Goal: Transaction & Acquisition: Purchase product/service

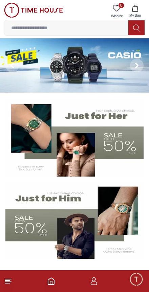
click at [5, 283] on line at bounding box center [7, 283] width 5 height 0
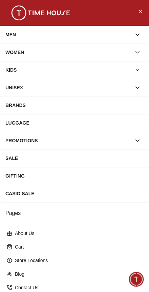
click at [135, 34] on icon "button" at bounding box center [137, 34] width 7 height 7
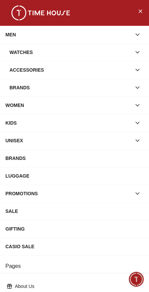
click at [125, 56] on div "Watches" at bounding box center [71, 52] width 122 height 12
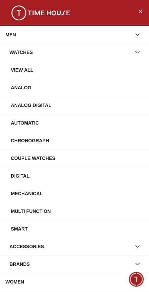
click at [110, 75] on div "View All" at bounding box center [77, 70] width 133 height 12
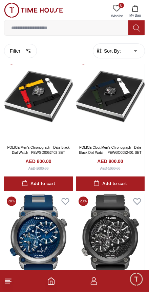
scroll to position [1013, 0]
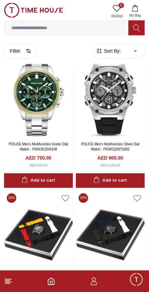
scroll to position [887, 0]
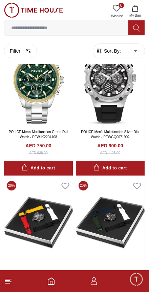
click at [121, 217] on img at bounding box center [110, 222] width 69 height 89
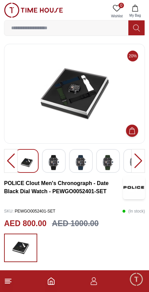
scroll to position [1, 0]
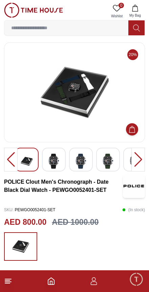
click at [52, 160] on img at bounding box center [54, 161] width 12 height 16
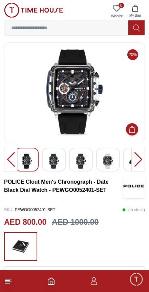
click at [82, 160] on img at bounding box center [81, 161] width 12 height 16
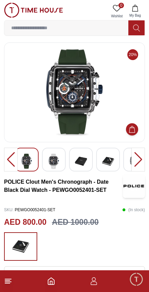
click at [50, 158] on img at bounding box center [54, 161] width 12 height 16
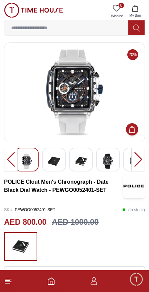
click at [8, 160] on div at bounding box center [11, 160] width 14 height 24
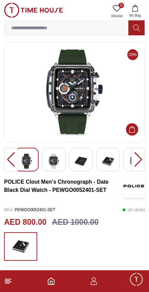
click at [14, 11] on img at bounding box center [33, 10] width 59 height 15
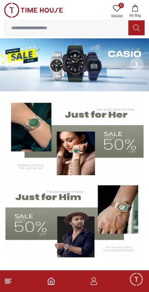
click at [7, 278] on icon at bounding box center [8, 281] width 8 height 8
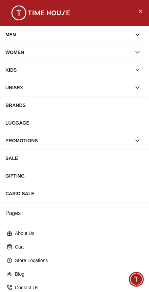
click at [135, 57] on button "button" at bounding box center [138, 52] width 12 height 12
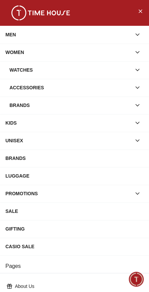
click at [113, 75] on div "Watches" at bounding box center [71, 70] width 122 height 12
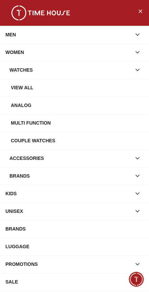
click at [109, 90] on div "View all" at bounding box center [77, 87] width 133 height 12
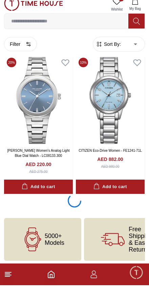
scroll to position [1294, 0]
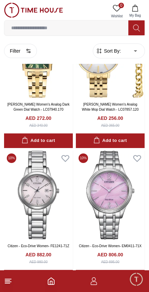
scroll to position [3044, 0]
